Goal: Find contact information: Find contact information

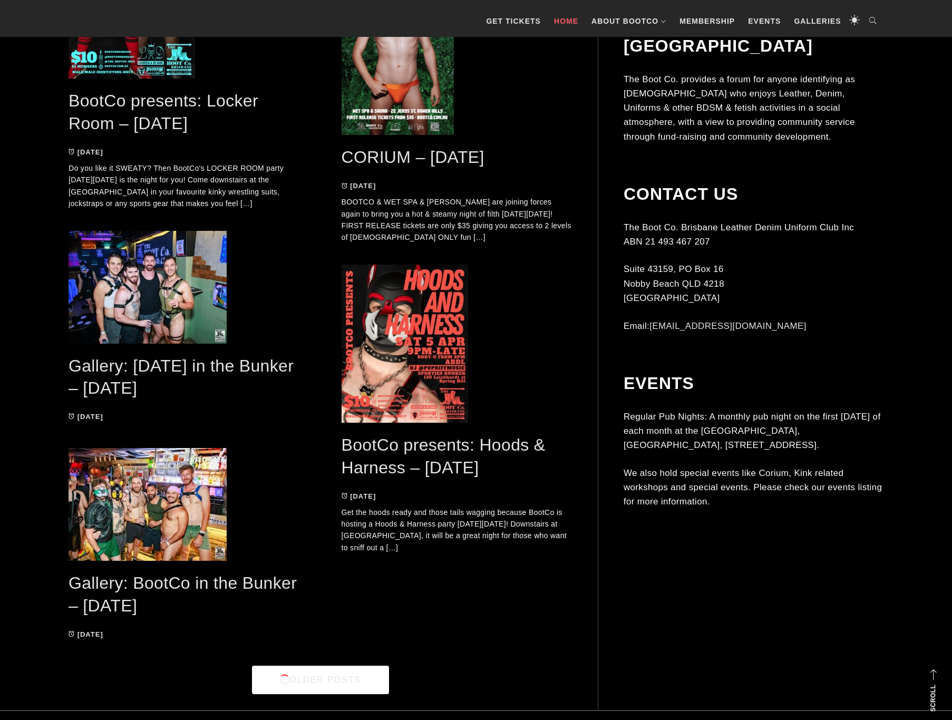
scroll to position [2672, 0]
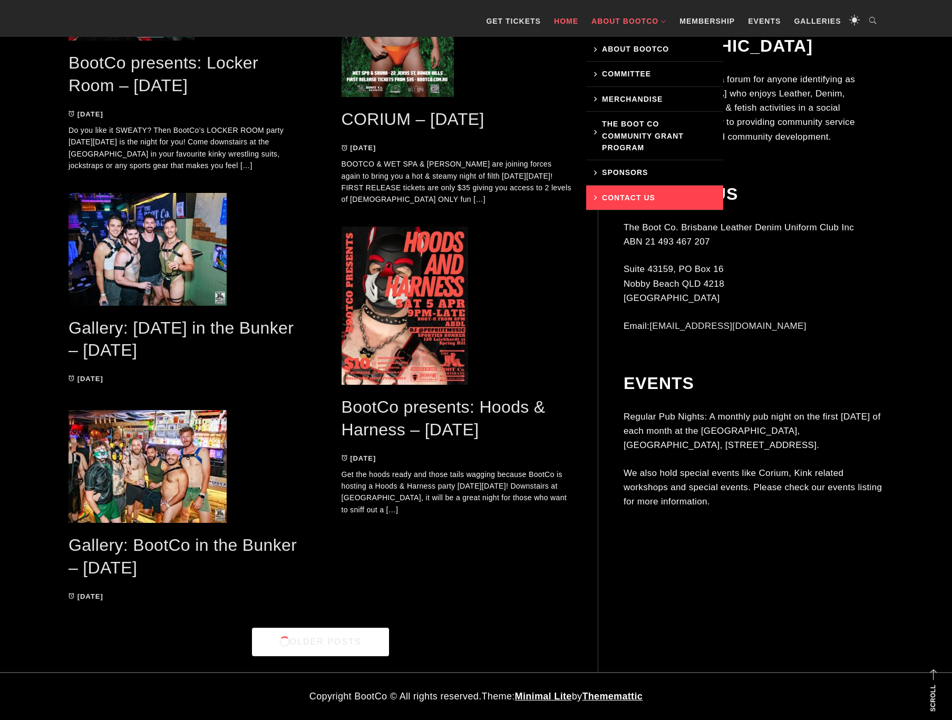
click at [670, 196] on link "Contact Us" at bounding box center [654, 198] width 137 height 25
